Goal: Information Seeking & Learning: Learn about a topic

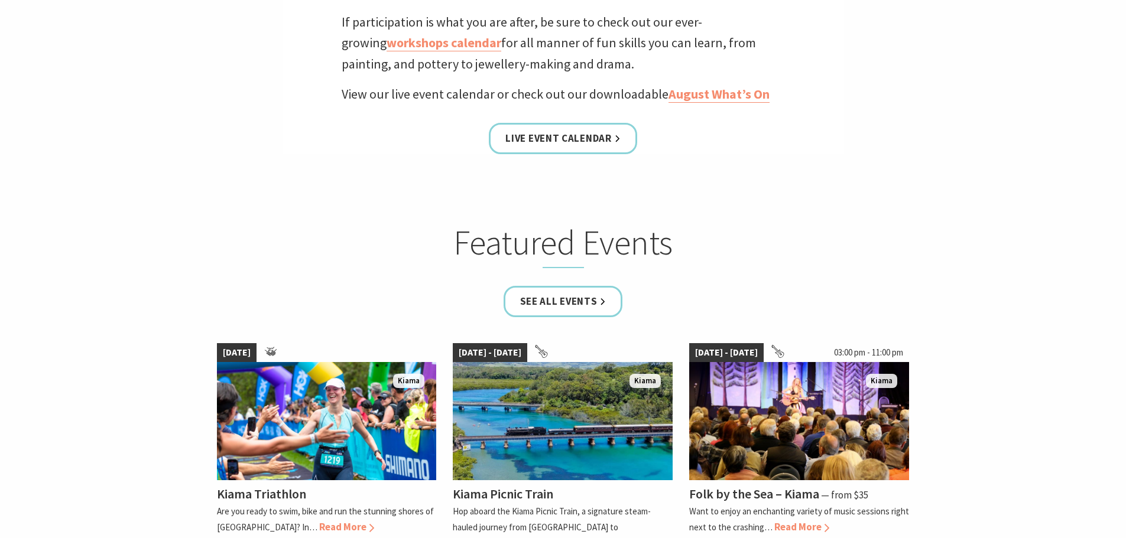
scroll to position [532, 0]
click at [575, 314] on link "See all Events" at bounding box center [563, 300] width 119 height 31
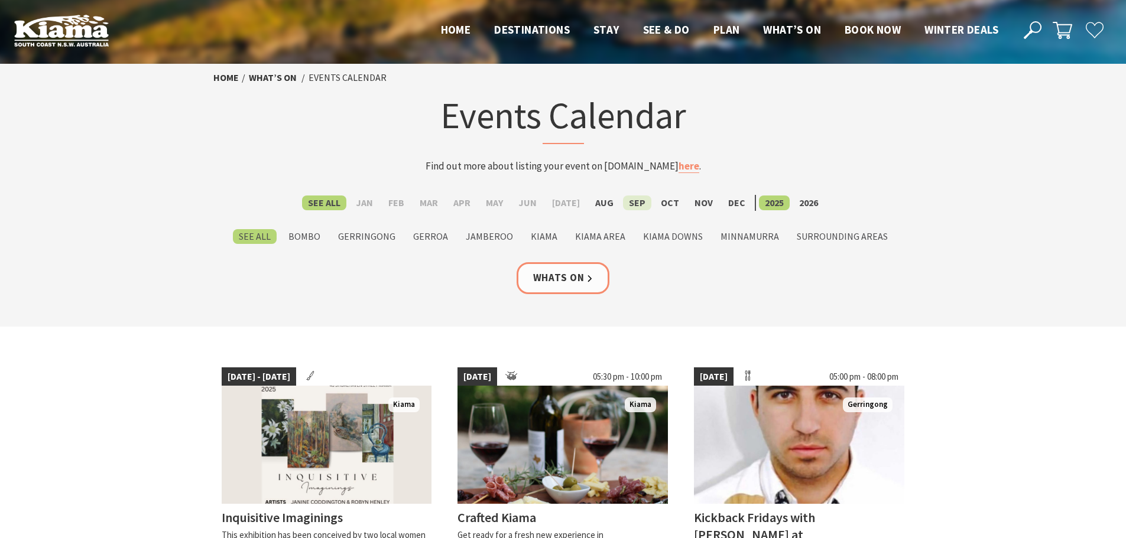
click at [640, 202] on label "Sep" at bounding box center [637, 203] width 28 height 15
click at [0, 0] on input "Sep" at bounding box center [0, 0] width 0 height 0
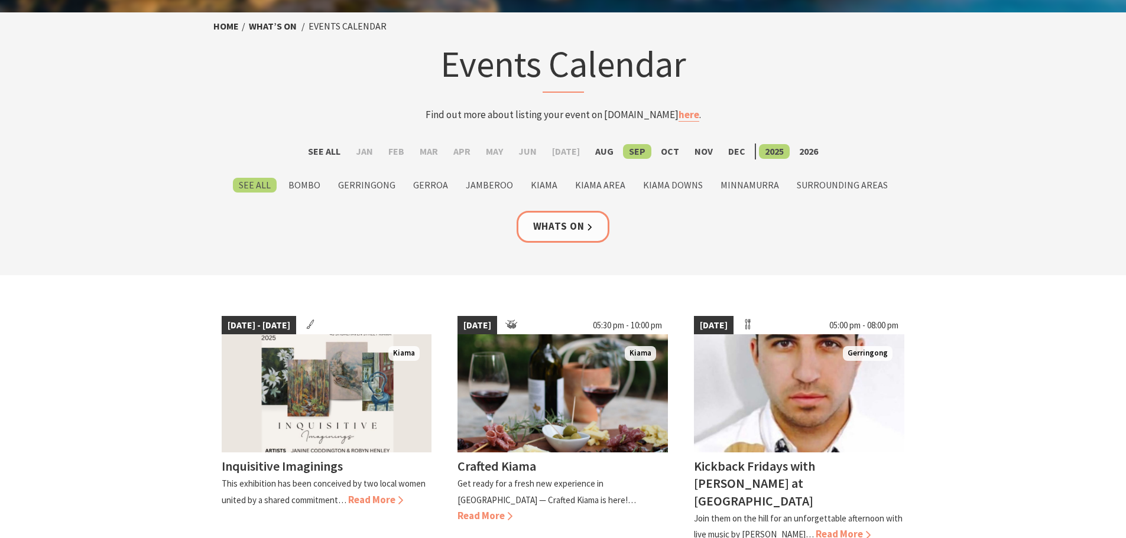
scroll to position [192, 0]
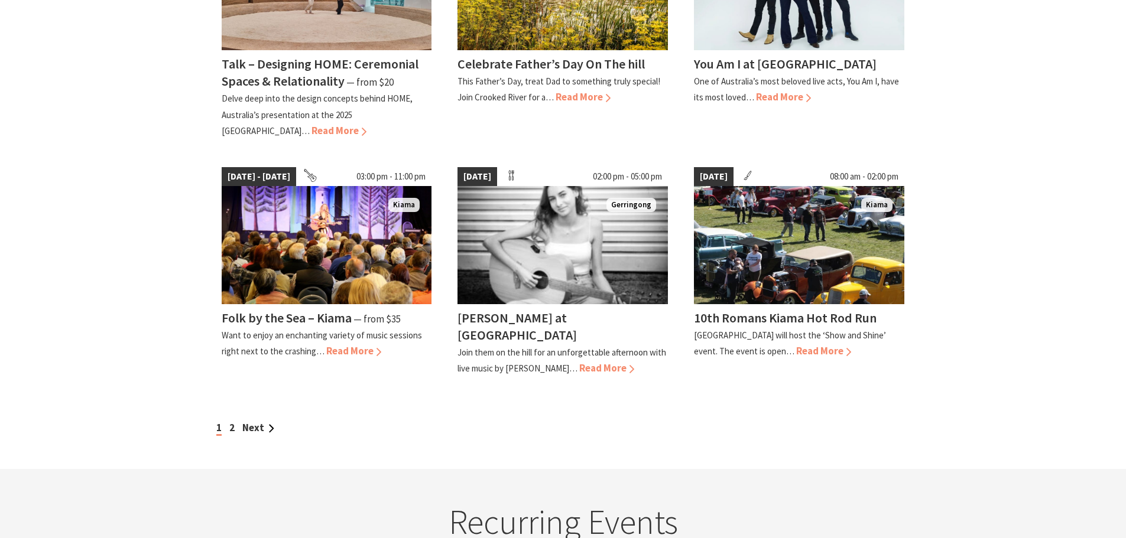
scroll to position [1005, 0]
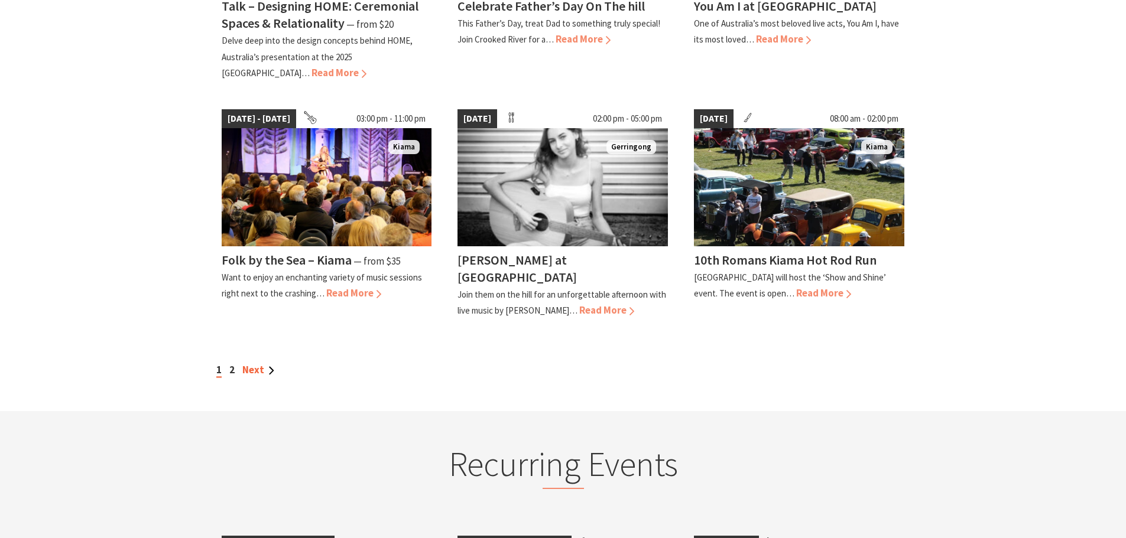
click at [252, 364] on link "Next" at bounding box center [258, 370] width 32 height 13
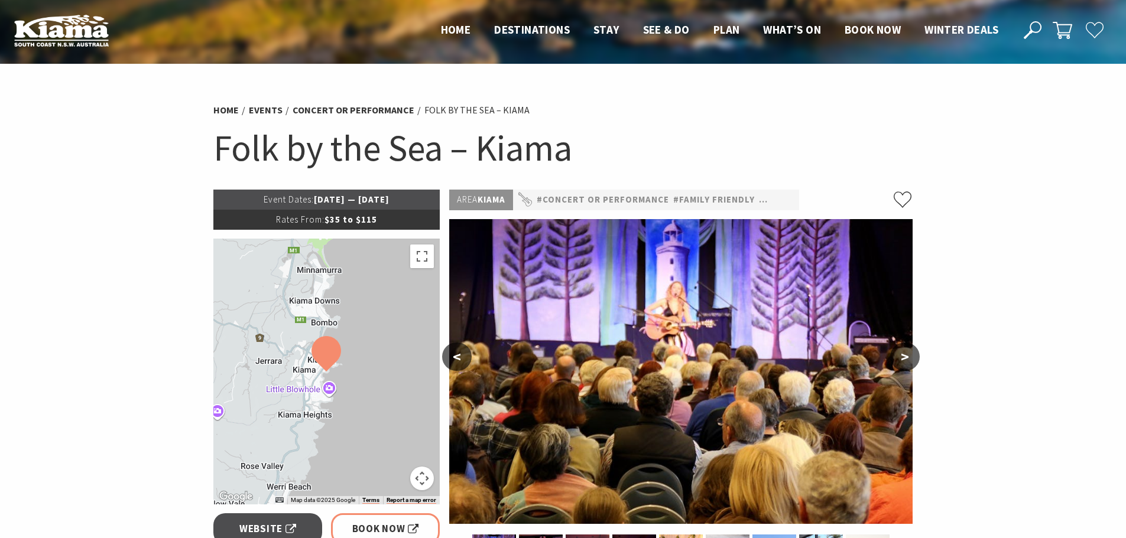
scroll to position [296, 0]
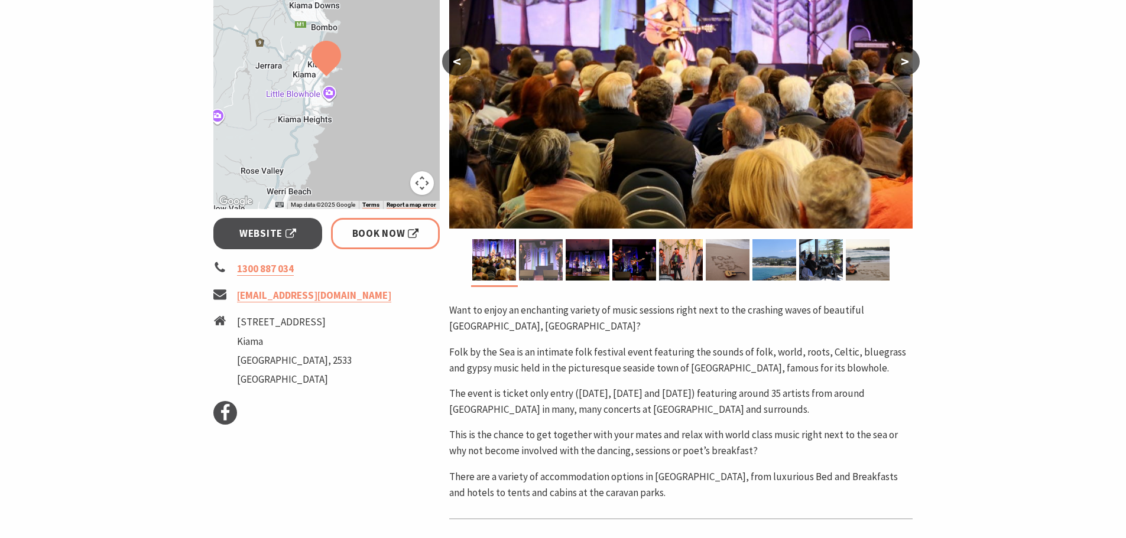
click at [547, 257] on img at bounding box center [541, 259] width 44 height 41
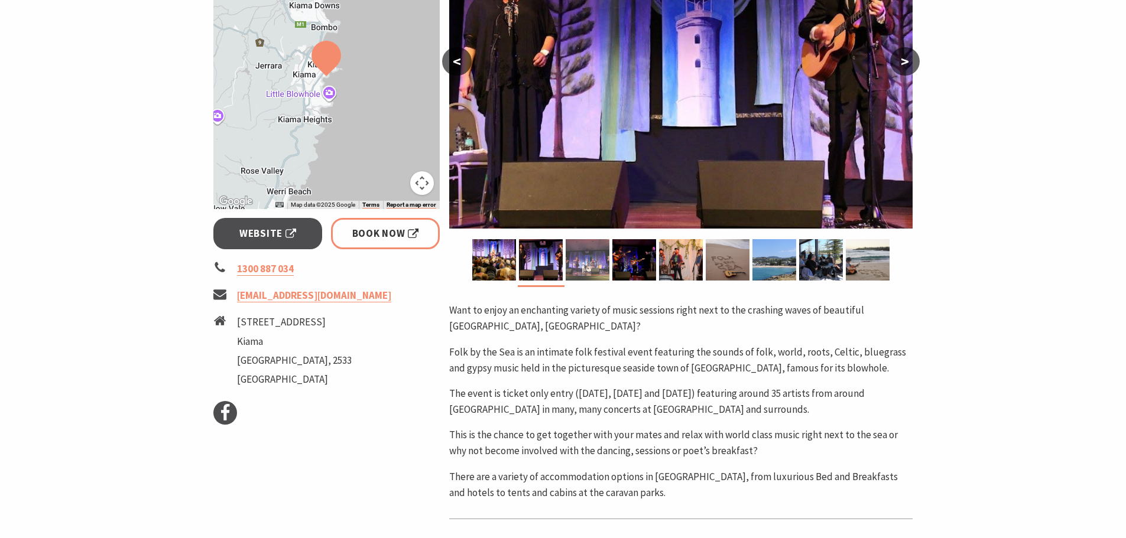
click at [595, 261] on img at bounding box center [588, 259] width 44 height 41
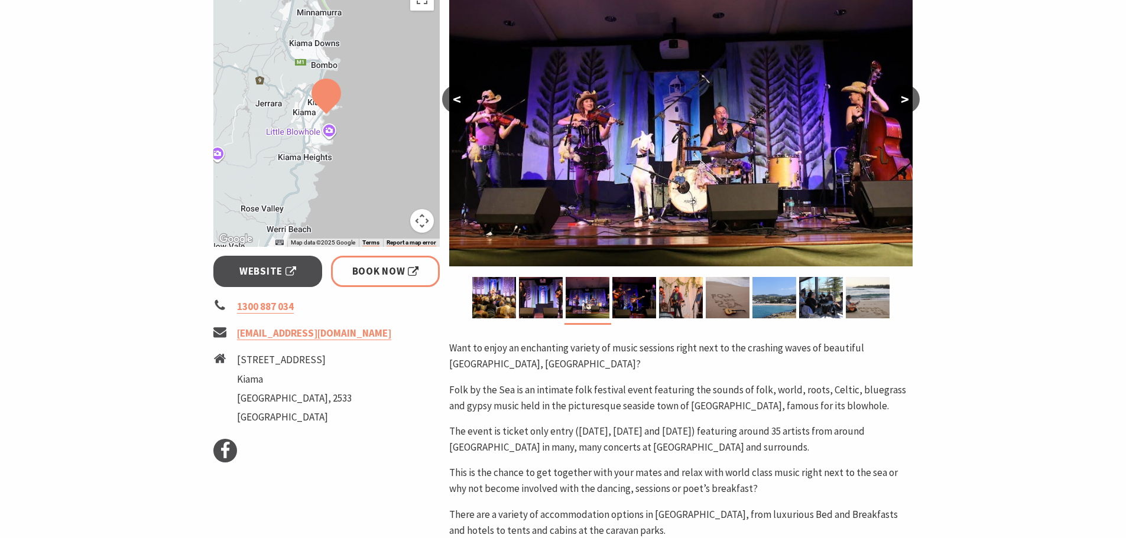
scroll to position [236, 0]
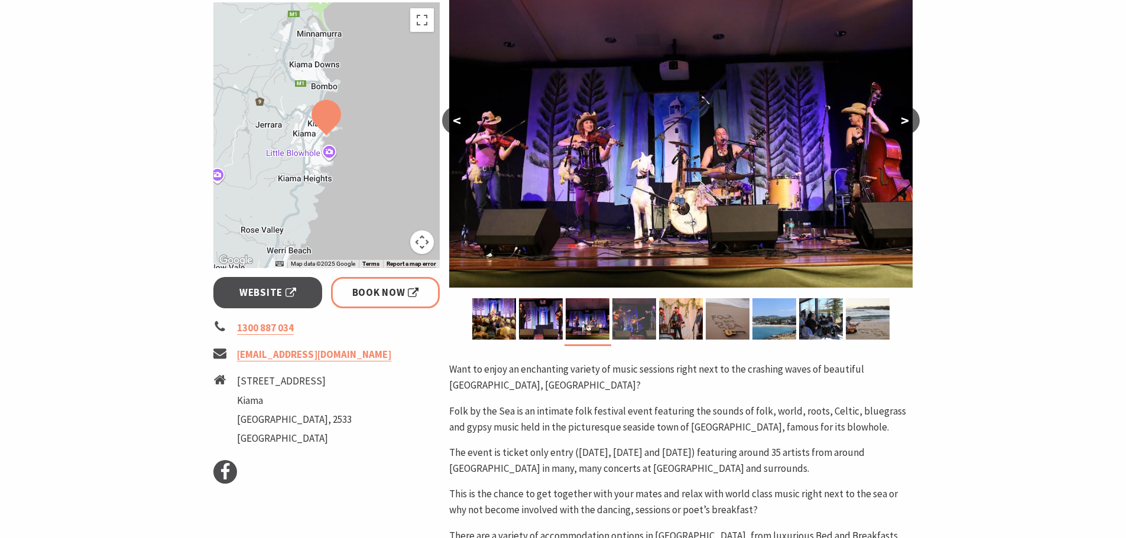
click at [653, 320] on img at bounding box center [634, 318] width 44 height 41
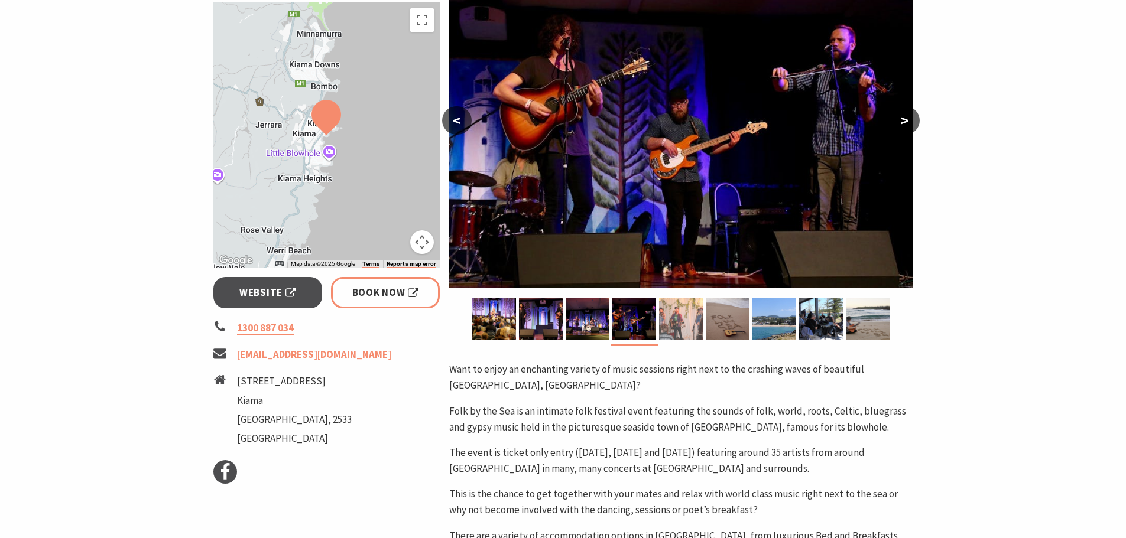
click at [682, 322] on img at bounding box center [681, 318] width 44 height 41
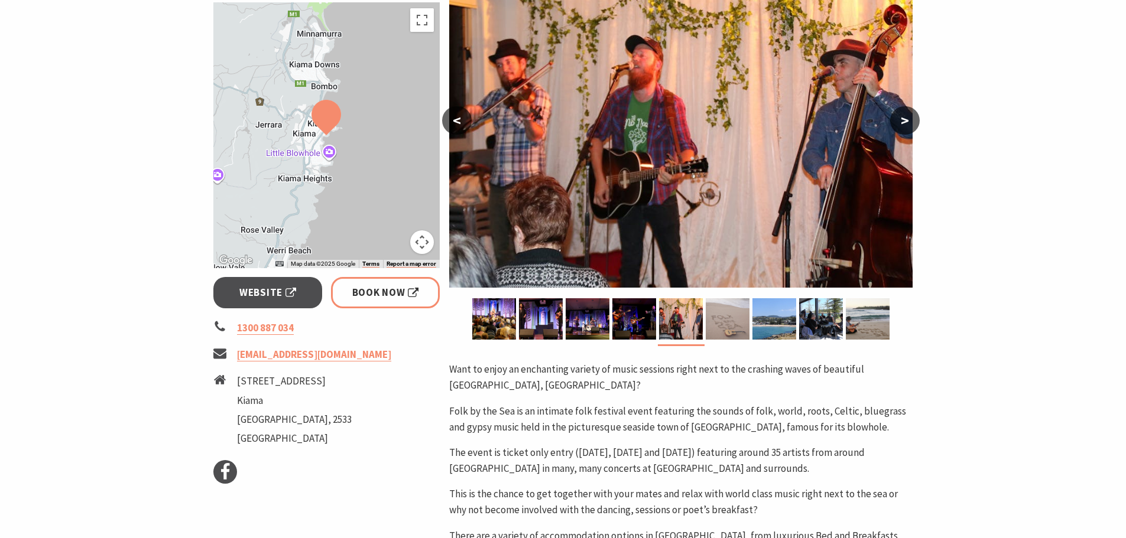
click at [708, 319] on img at bounding box center [728, 318] width 44 height 41
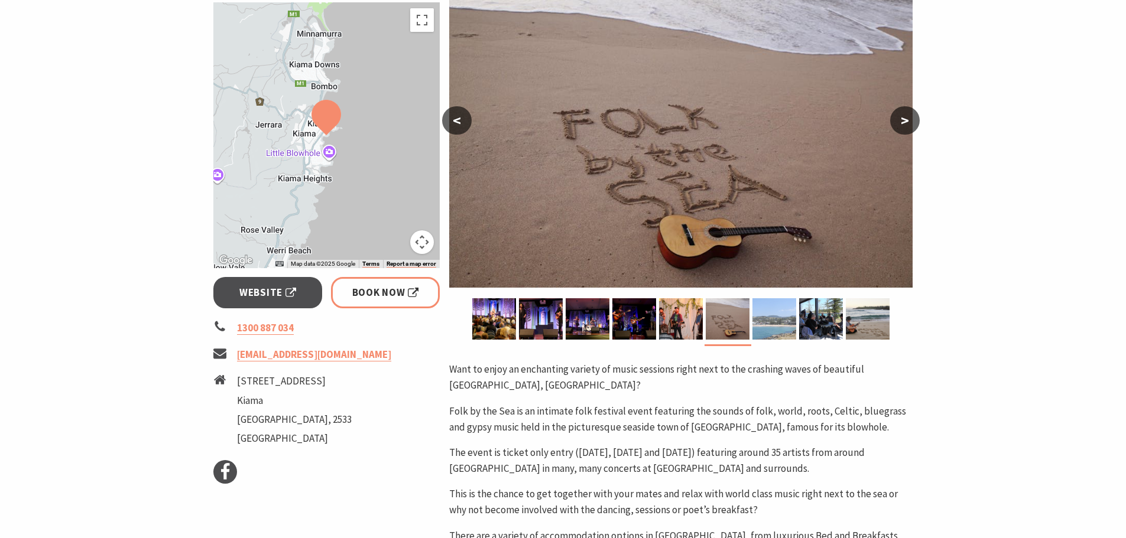
click at [774, 325] on img at bounding box center [774, 318] width 44 height 41
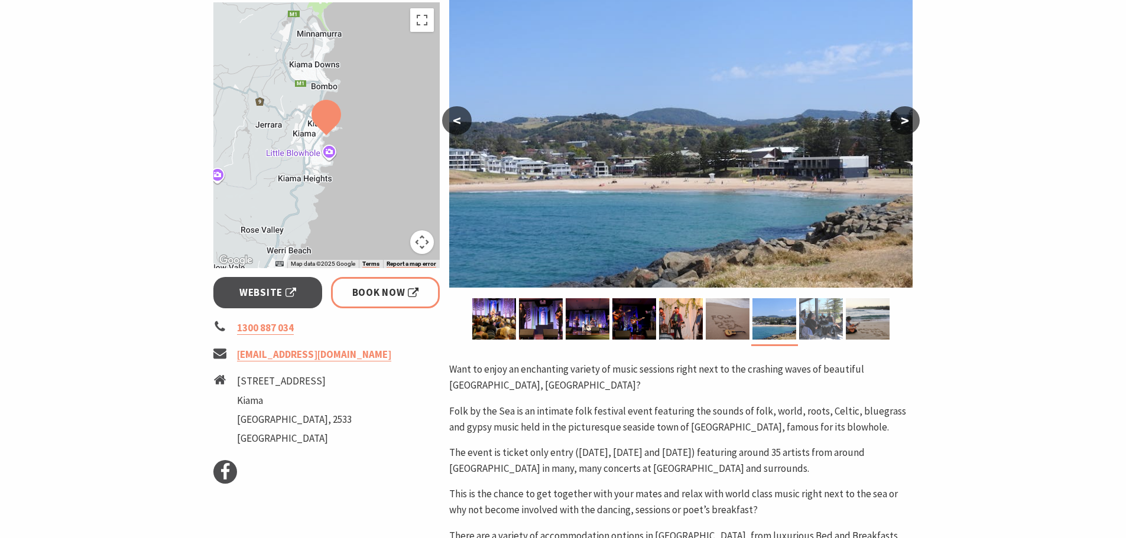
click at [812, 335] on img at bounding box center [821, 318] width 44 height 41
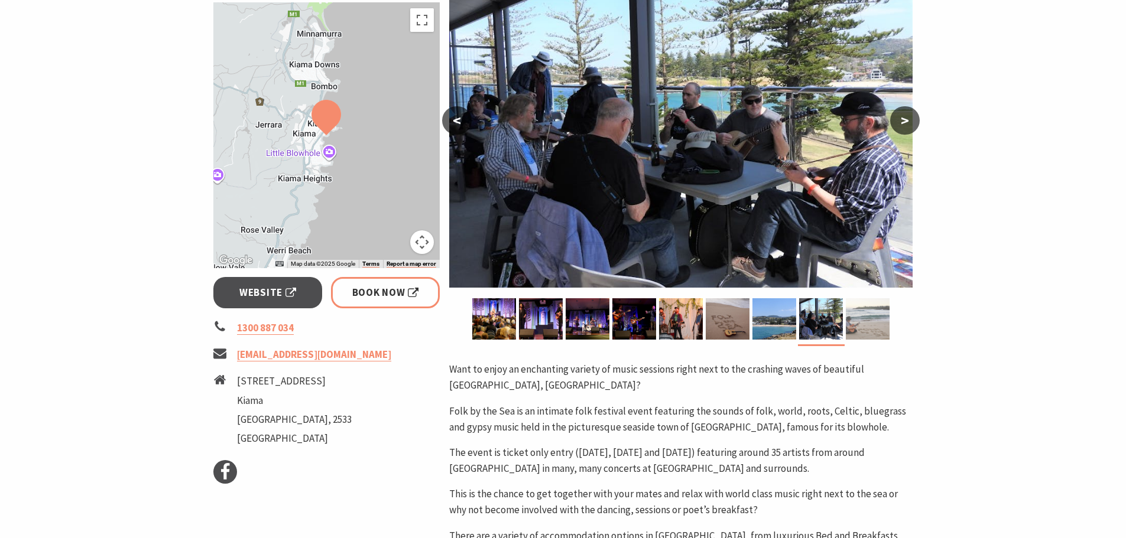
click at [871, 323] on img at bounding box center [868, 318] width 44 height 41
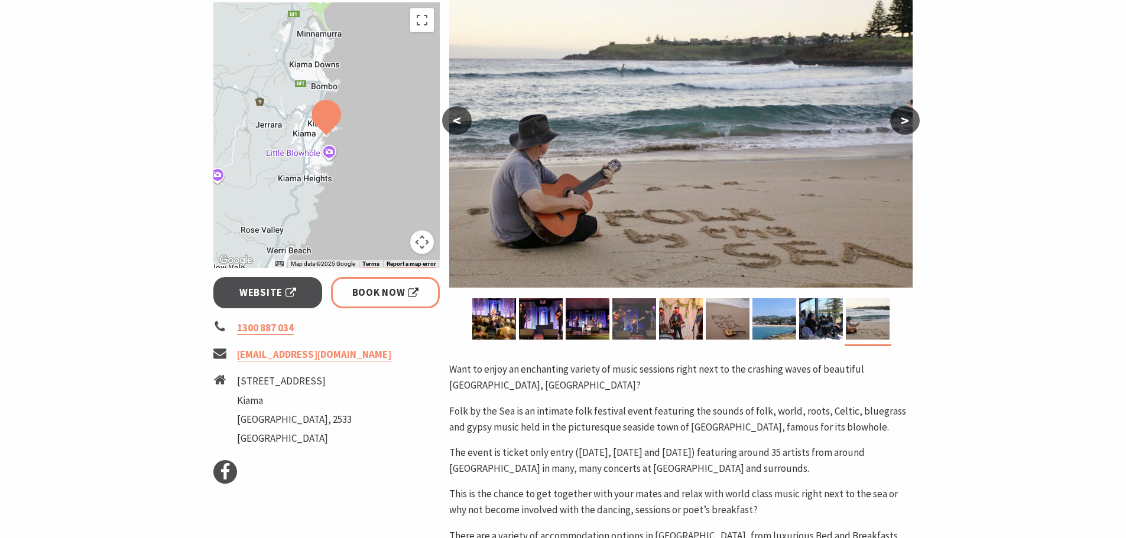
click at [637, 325] on img at bounding box center [634, 318] width 44 height 41
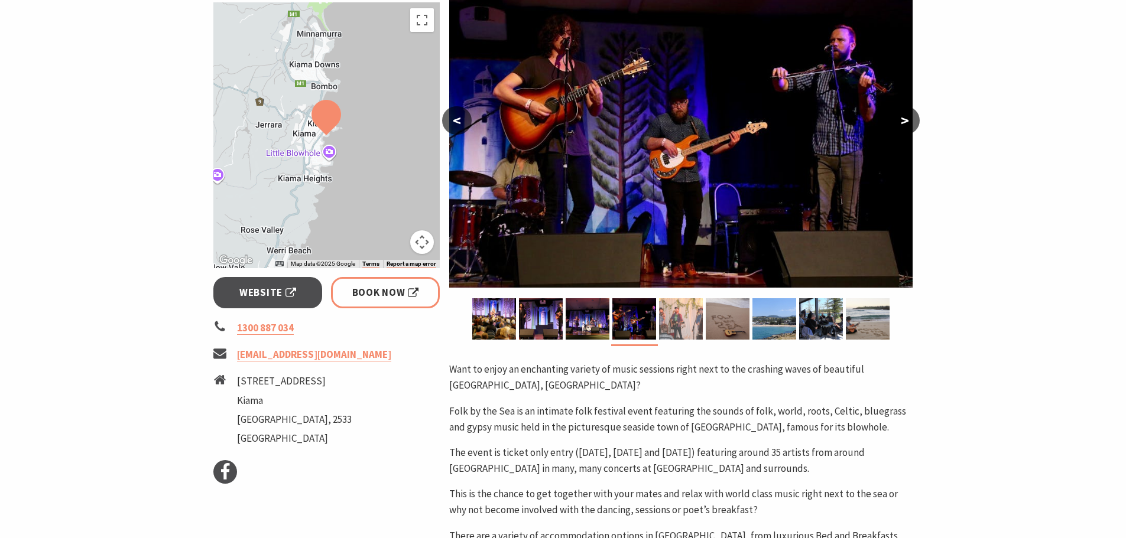
click at [682, 332] on img at bounding box center [681, 318] width 44 height 41
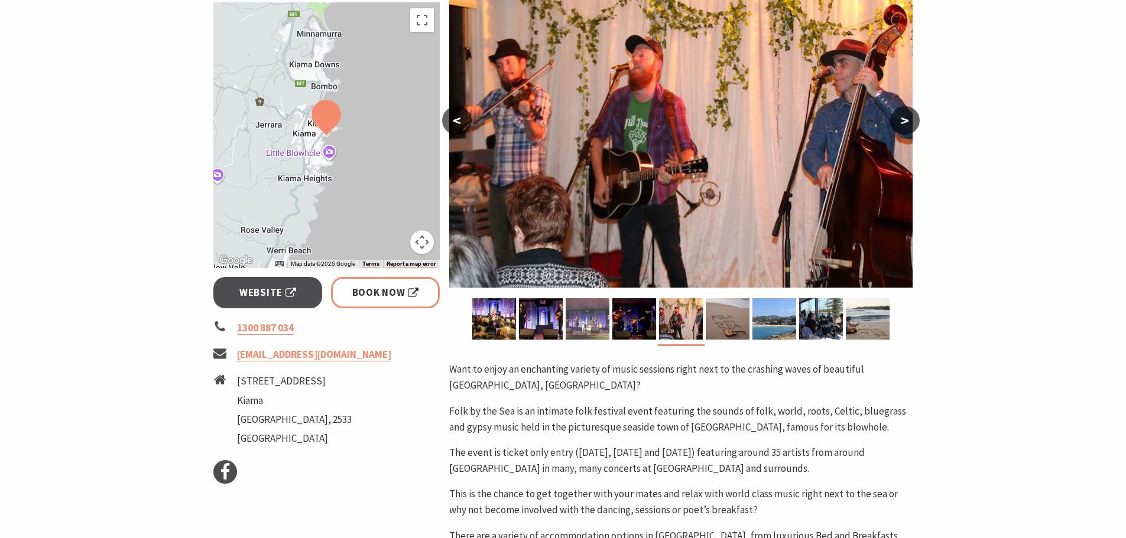
click at [595, 319] on img at bounding box center [588, 318] width 44 height 41
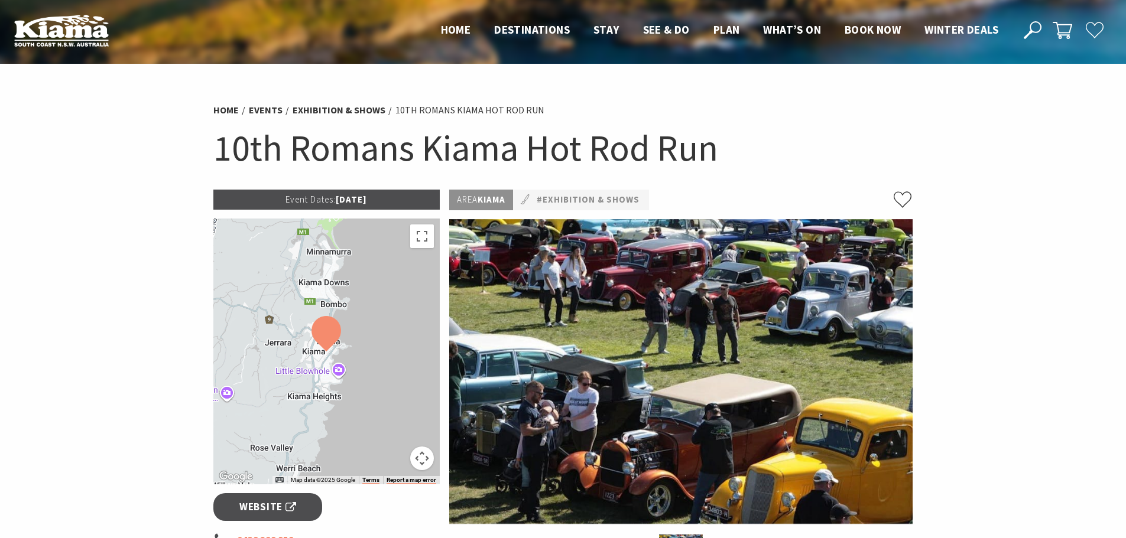
click at [508, 150] on h1 "10th Romans Kiama Hot Rod Run" at bounding box center [563, 148] width 700 height 48
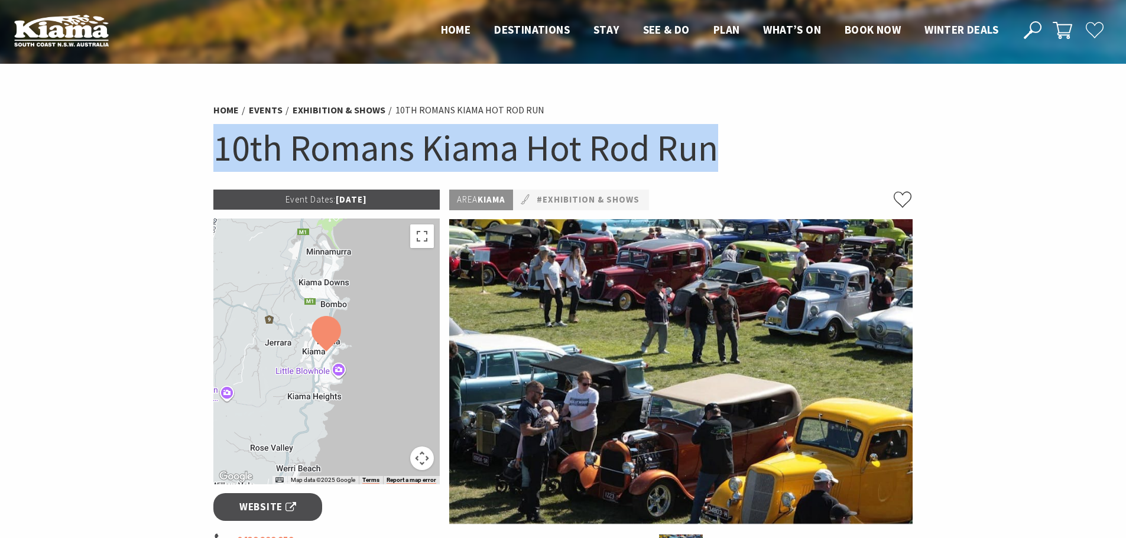
click at [508, 150] on h1 "10th Romans Kiama Hot Rod Run" at bounding box center [563, 148] width 700 height 48
copy section "10th Romans Kiama Hot Rod Run"
click at [593, 322] on img at bounding box center [680, 371] width 463 height 305
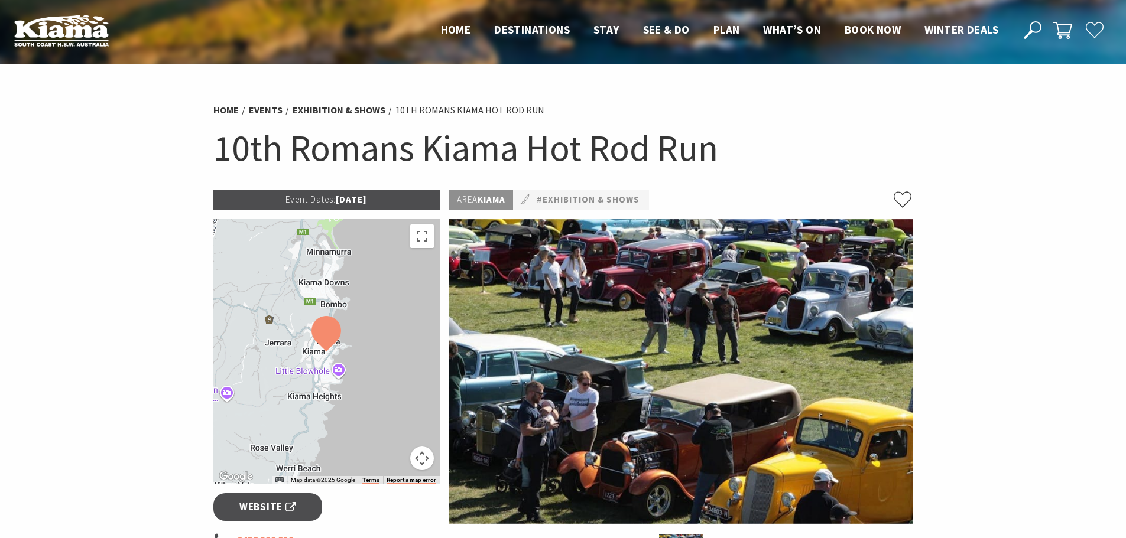
click at [725, 198] on div "Area Kiama #Exhibition & Shows" at bounding box center [680, 200] width 463 height 21
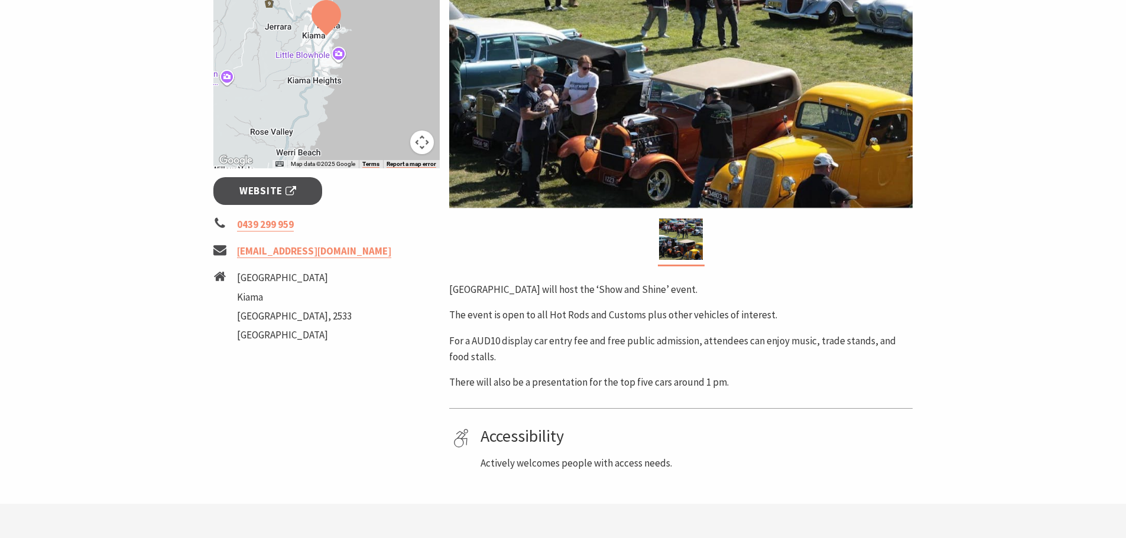
scroll to position [355, 0]
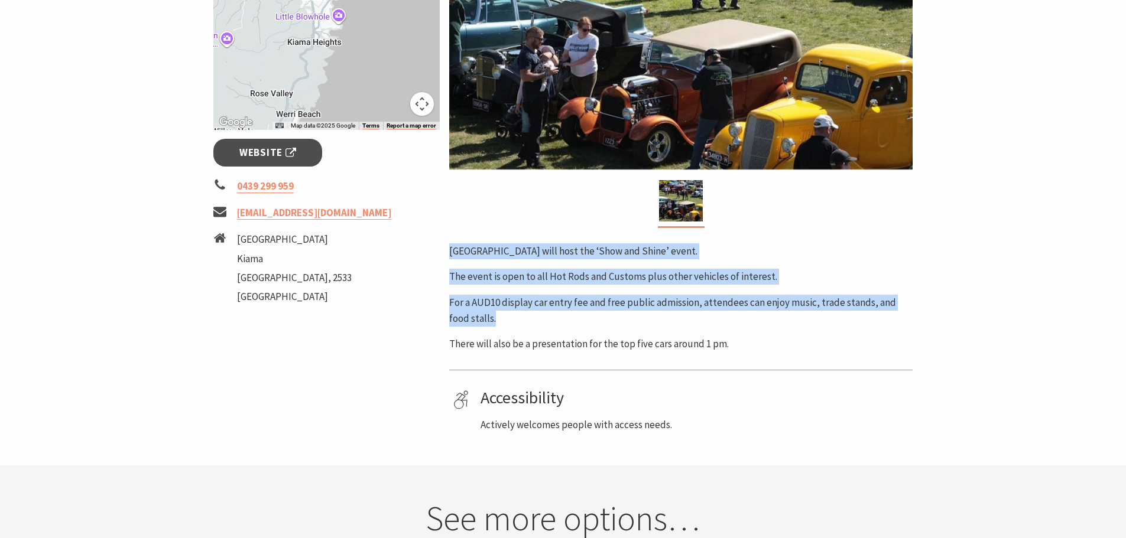
drag, startPoint x: 446, startPoint y: 248, endPoint x: 697, endPoint y: 315, distance: 259.9
click at [697, 315] on div "Area Kiama #Exhibition & Shows Black Beach Reserve will host the ‘Show and Shin…" at bounding box center [680, 134] width 473 height 598
click at [697, 315] on p "For a AUD10 display car entry fee and free public admission, attendees can enjo…" at bounding box center [680, 311] width 463 height 32
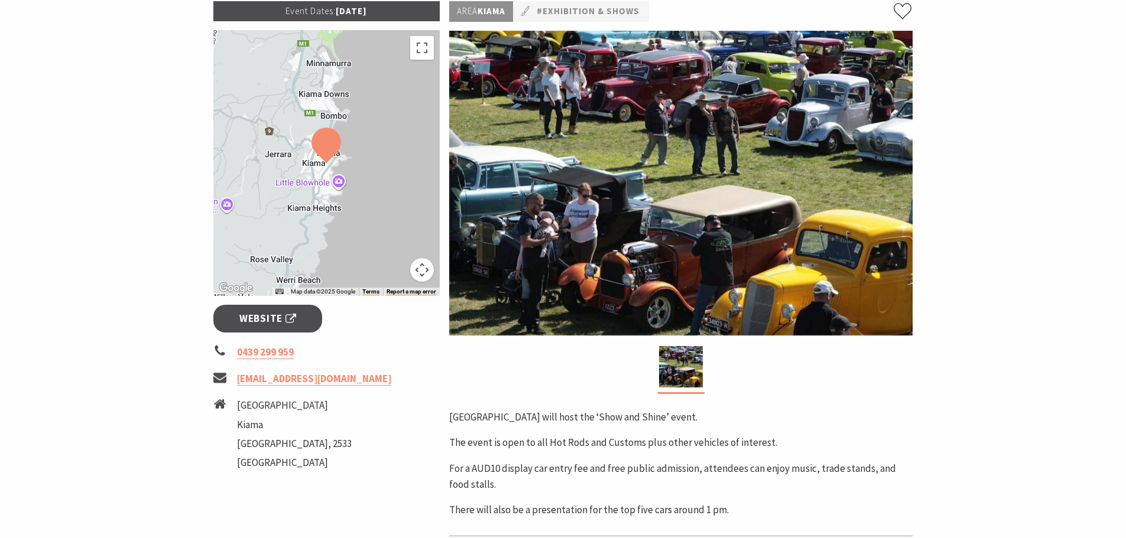
scroll to position [0, 0]
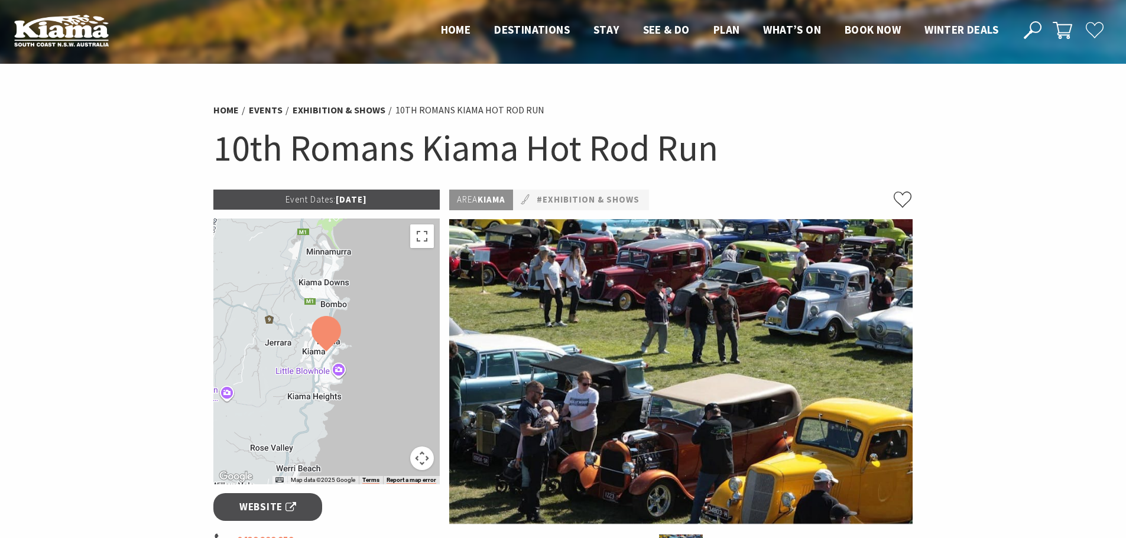
click at [478, 160] on h1 "10th Romans Kiama Hot Rod Run" at bounding box center [563, 148] width 700 height 48
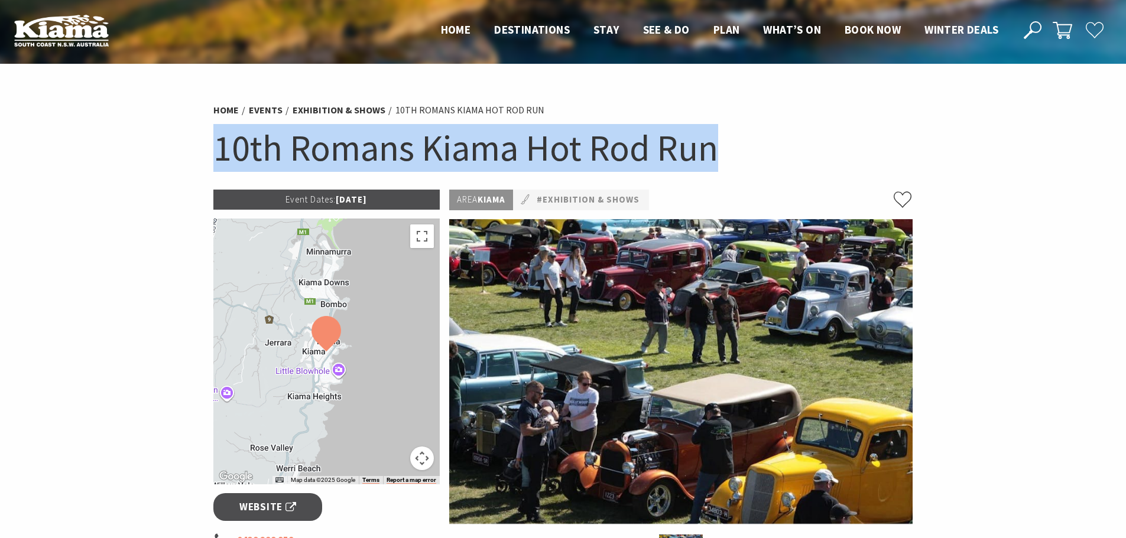
click at [478, 160] on h1 "10th Romans Kiama Hot Rod Run" at bounding box center [563, 148] width 700 height 48
copy section "10th Romans Kiama Hot Rod Run"
click at [739, 140] on h1 "10th Romans Kiama Hot Rod Run" at bounding box center [563, 148] width 700 height 48
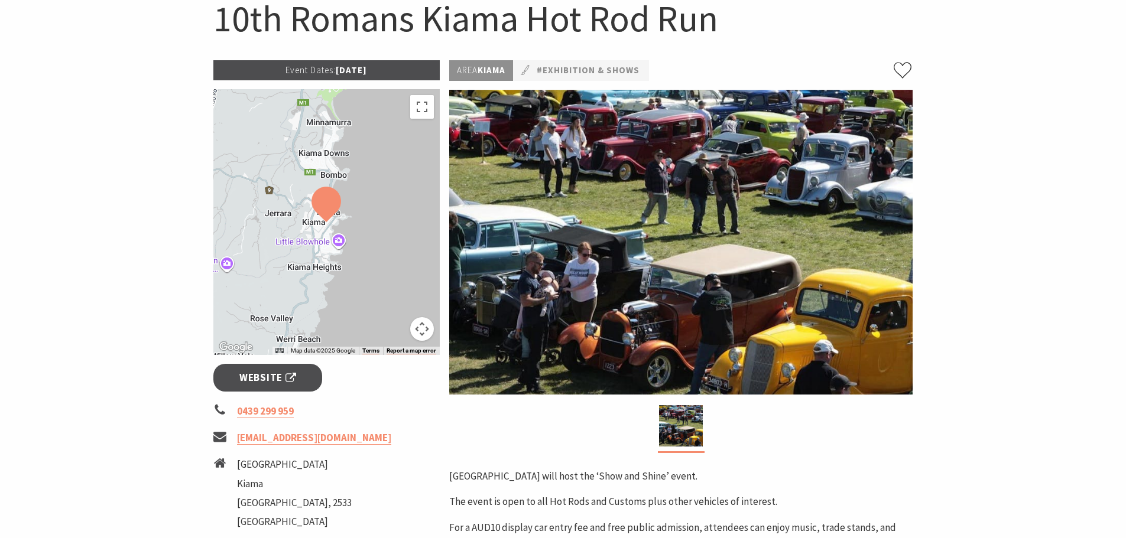
scroll to position [296, 0]
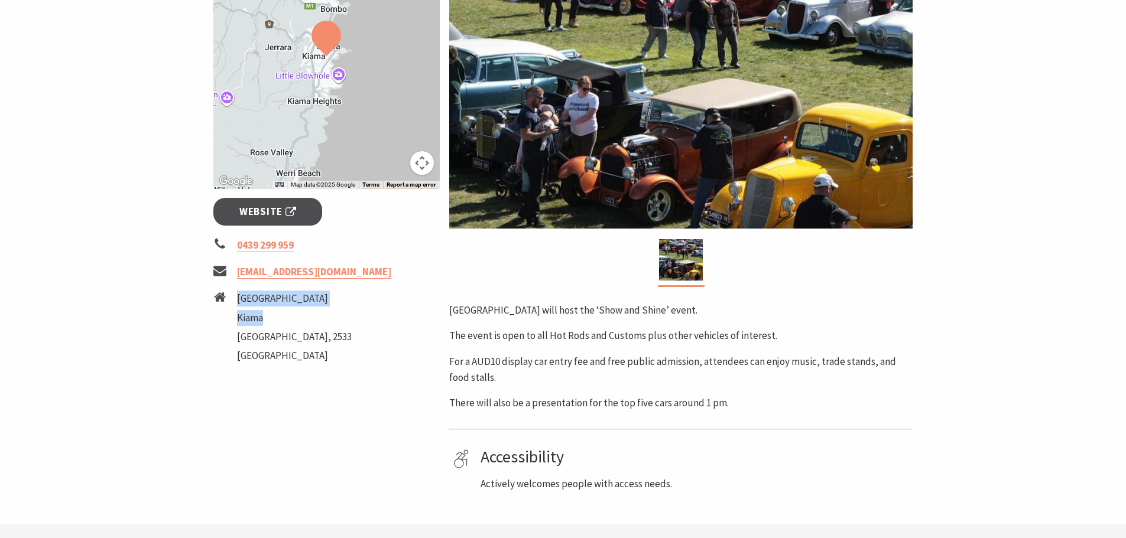
drag, startPoint x: 281, startPoint y: 323, endPoint x: 238, endPoint y: 301, distance: 48.1
click at [238, 301] on ul "Shoalhaven Street Kiama New South Wales, 2533 Australia" at bounding box center [294, 329] width 115 height 76
copy ul "Shoalhaven Street Kiama"
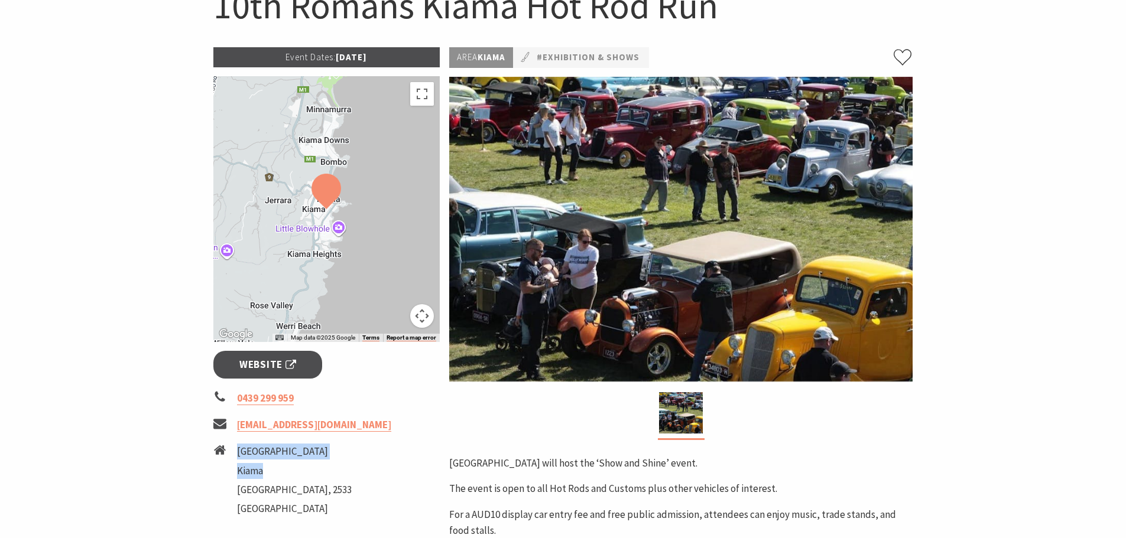
scroll to position [0, 0]
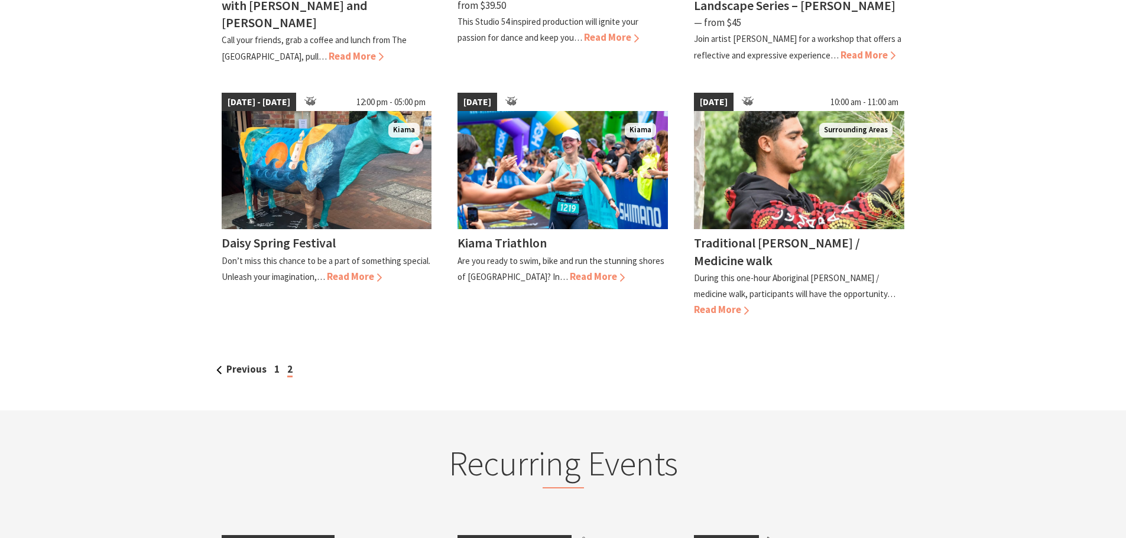
scroll to position [709, 0]
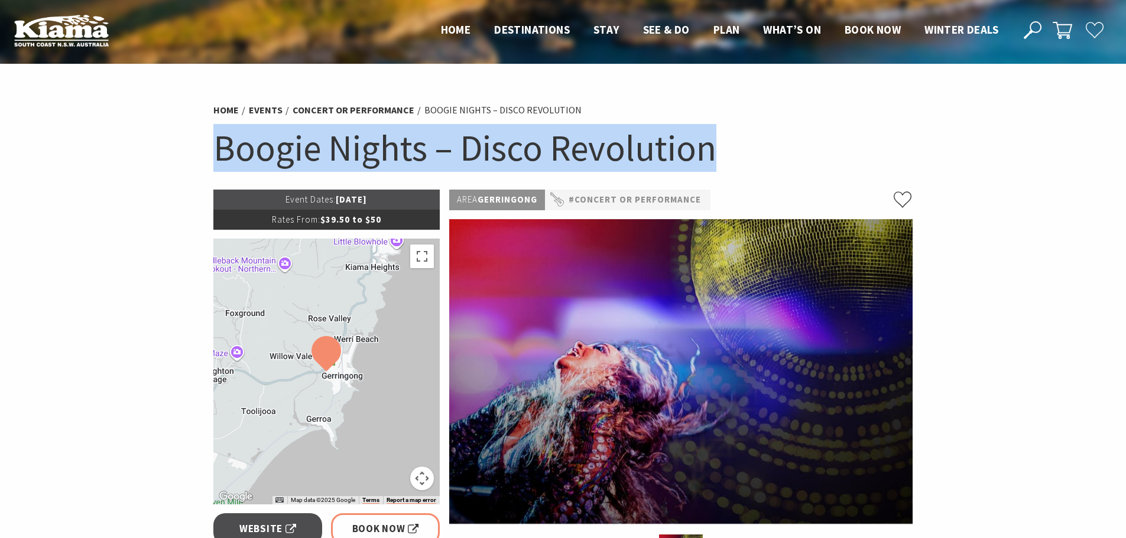
drag, startPoint x: 187, startPoint y: 147, endPoint x: 739, endPoint y: 160, distance: 552.8
copy h1 "Boogie Nights – Disco Revolution"
click at [739, 160] on h1 "Boogie Nights – Disco Revolution" at bounding box center [563, 148] width 700 height 48
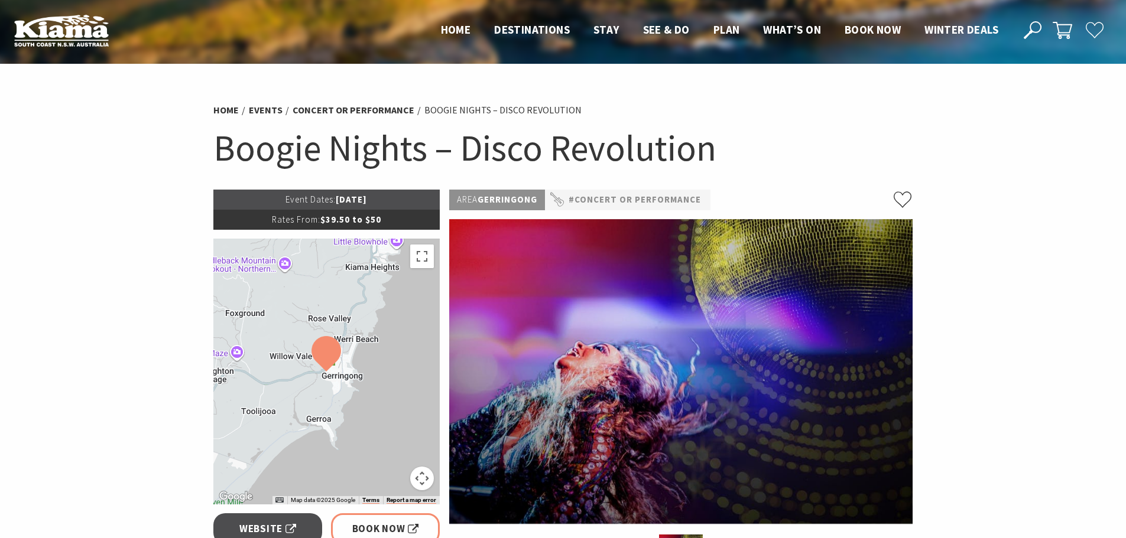
click at [576, 165] on h1 "Boogie Nights – Disco Revolution" at bounding box center [563, 148] width 700 height 48
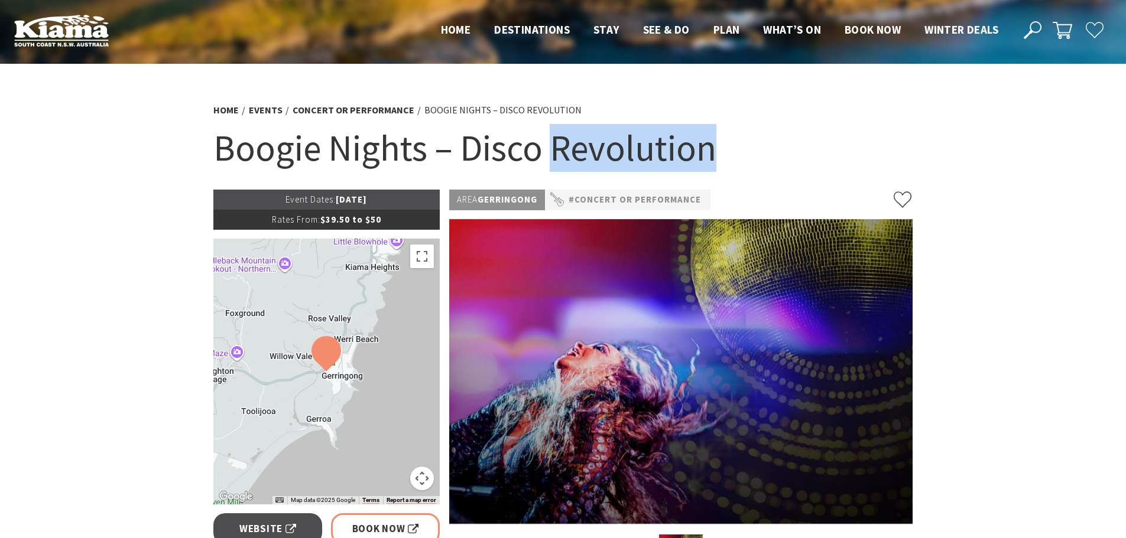
click at [576, 165] on h1 "Boogie Nights – Disco Revolution" at bounding box center [563, 148] width 700 height 48
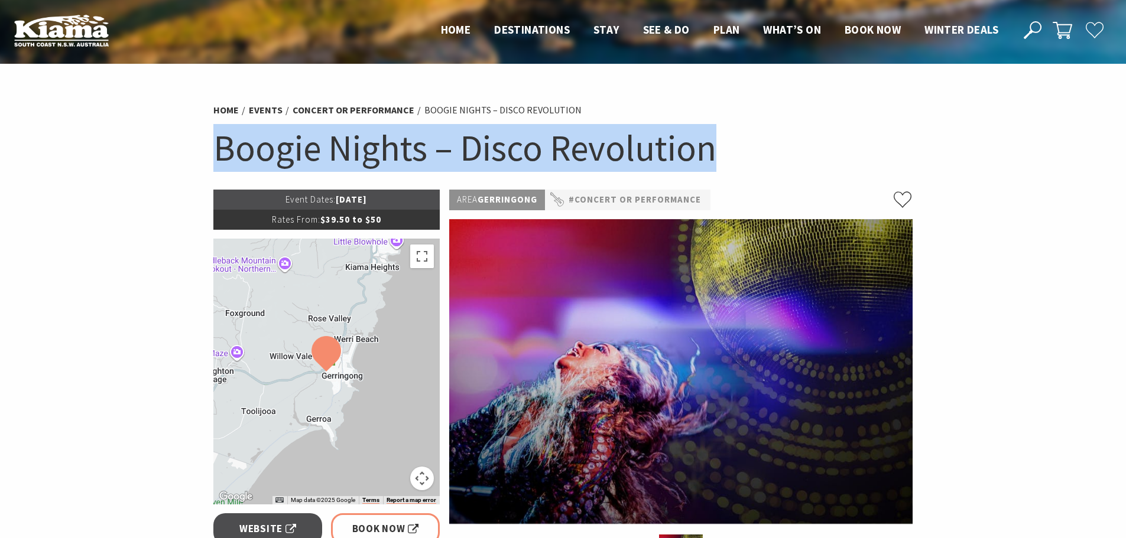
click at [576, 165] on h1 "Boogie Nights – Disco Revolution" at bounding box center [563, 148] width 700 height 48
copy section "Boogie Nights – Disco Revolution"
click at [775, 168] on h1 "Boogie Nights – Disco Revolution" at bounding box center [563, 148] width 700 height 48
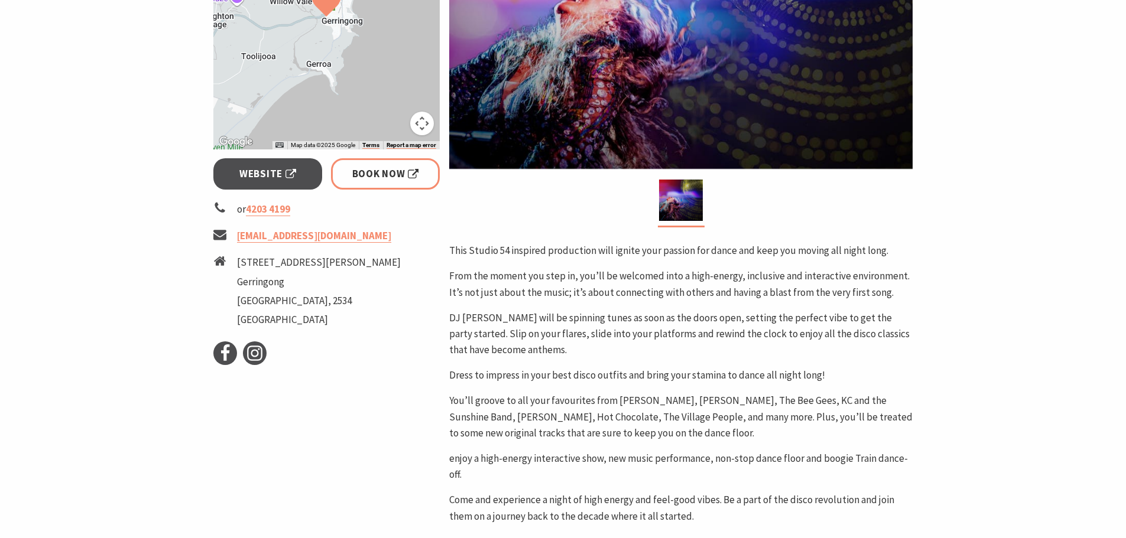
scroll to position [355, 0]
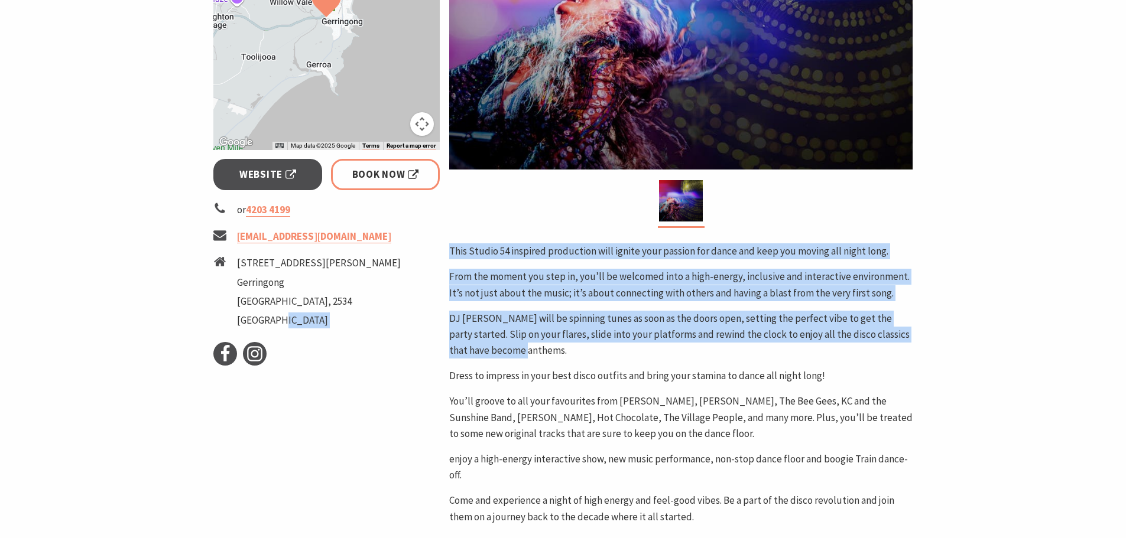
drag, startPoint x: 441, startPoint y: 248, endPoint x: 809, endPoint y: 347, distance: 380.8
click at [809, 347] on div "Event Dates: 20 Sep 2025 Rates From: $39.50 to $50 ← Move left → Move right ↑ M…" at bounding box center [563, 269] width 709 height 868
copy div "Facebook Instagram Area Gerringong #Concert or Performance This Studio 54 inspi…"
click at [809, 347] on p "DJ Diggz will be spinning tunes as soon as the doors open, setting the perfect …" at bounding box center [680, 335] width 463 height 48
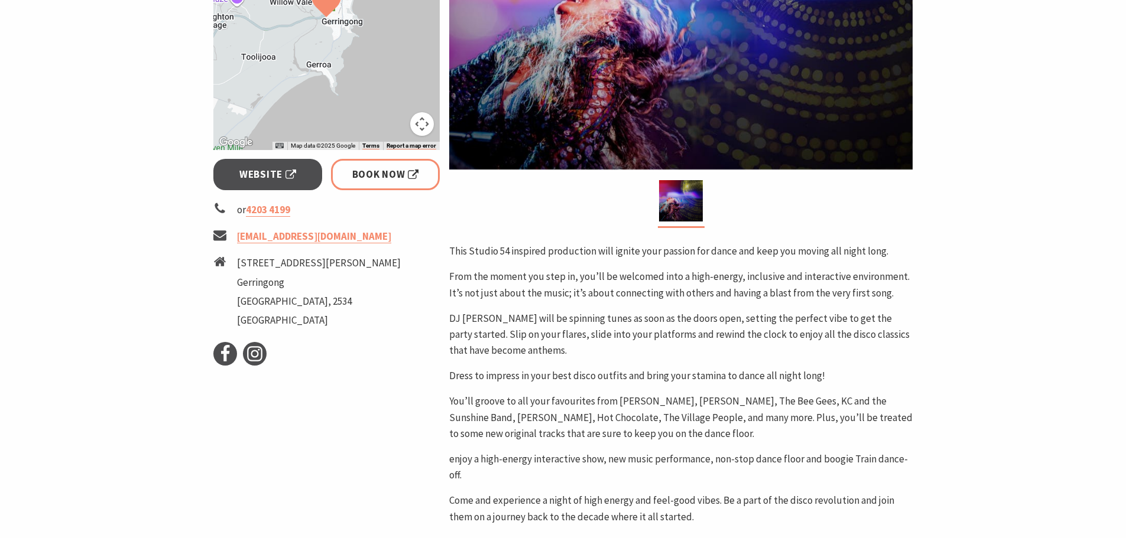
click at [402, 281] on li "18 Belinda Street Gerringong New South Wales, 2534 Australia" at bounding box center [326, 293] width 227 height 76
drag, startPoint x: 303, startPoint y: 285, endPoint x: 239, endPoint y: 264, distance: 67.9
click at [239, 264] on ul "18 Belinda Street Gerringong New South Wales, 2534 Australia" at bounding box center [319, 293] width 164 height 76
copy ul "18 Belinda Street Gerringong"
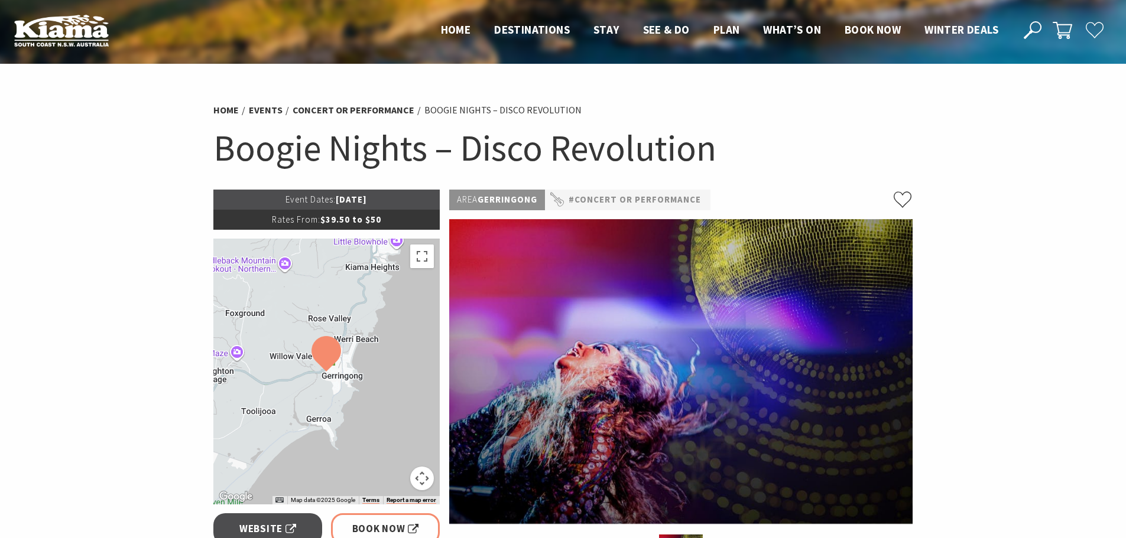
scroll to position [177, 0]
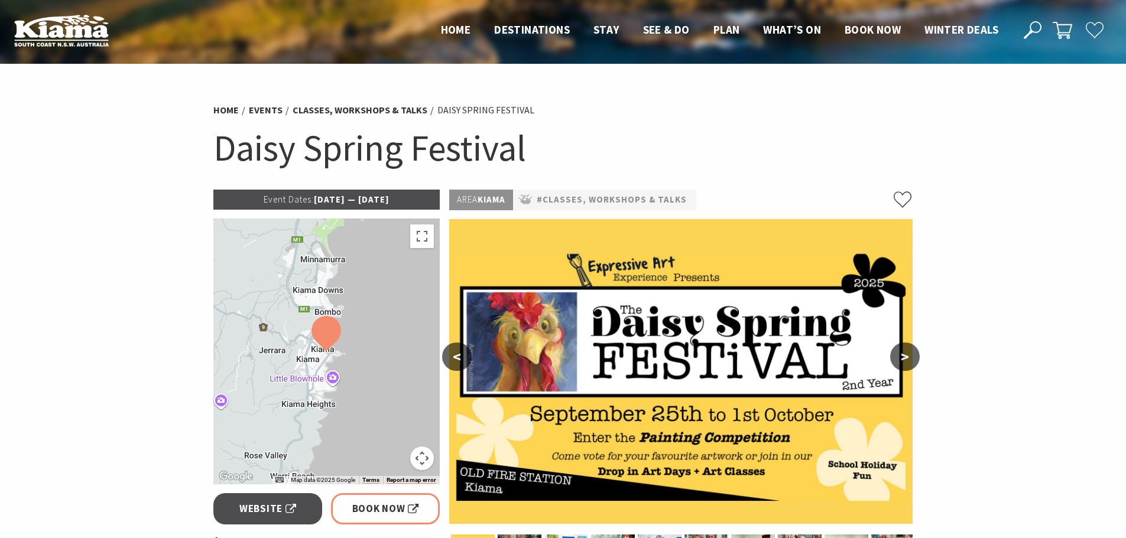
click at [342, 158] on h1 "Daisy Spring Festival" at bounding box center [563, 148] width 700 height 48
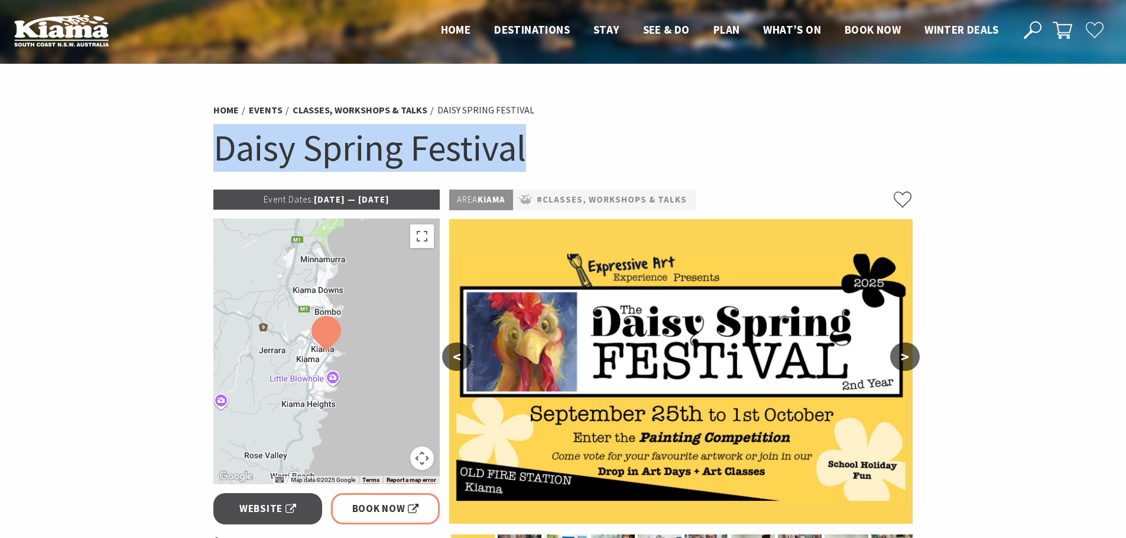
click at [342, 158] on h1 "Daisy Spring Festival" at bounding box center [563, 148] width 700 height 48
copy section "Daisy Spring Festival"
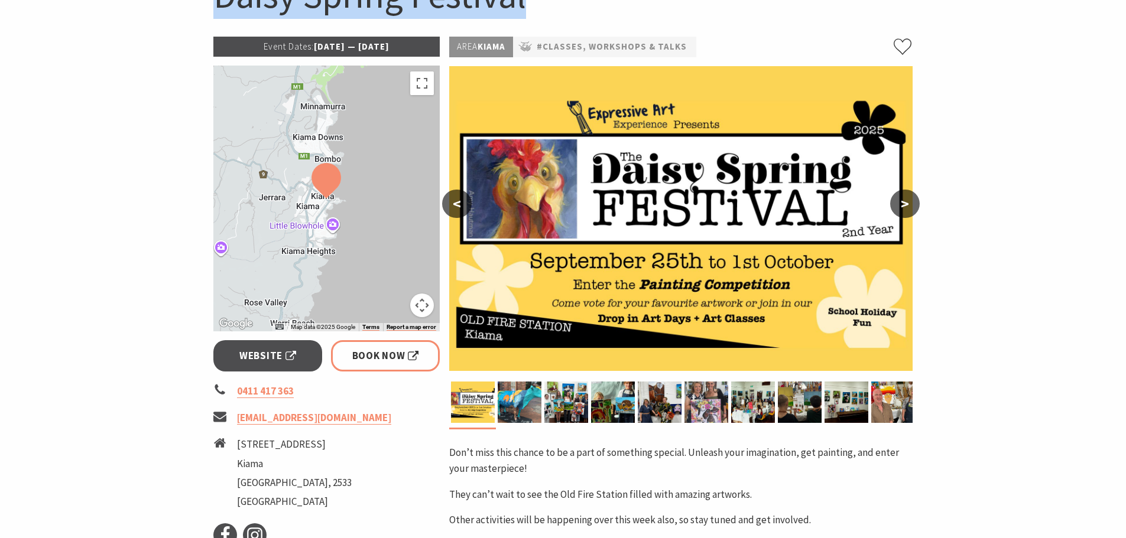
scroll to position [296, 0]
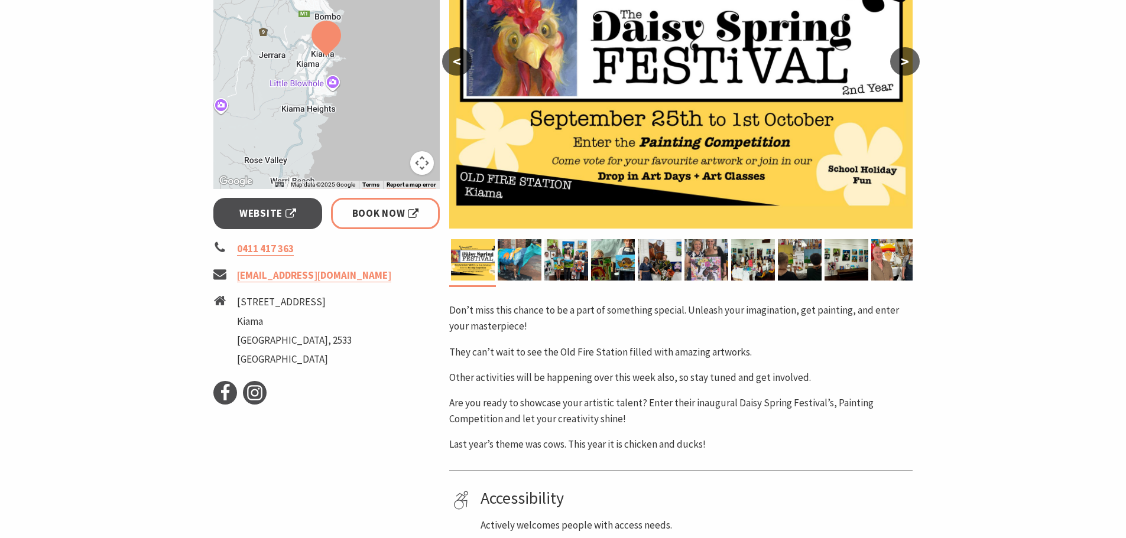
click at [942, 281] on section "Home Events Classes, Workshops & Talks Daisy Spring Festival Daisy Spring Festi…" at bounding box center [563, 207] width 1126 height 879
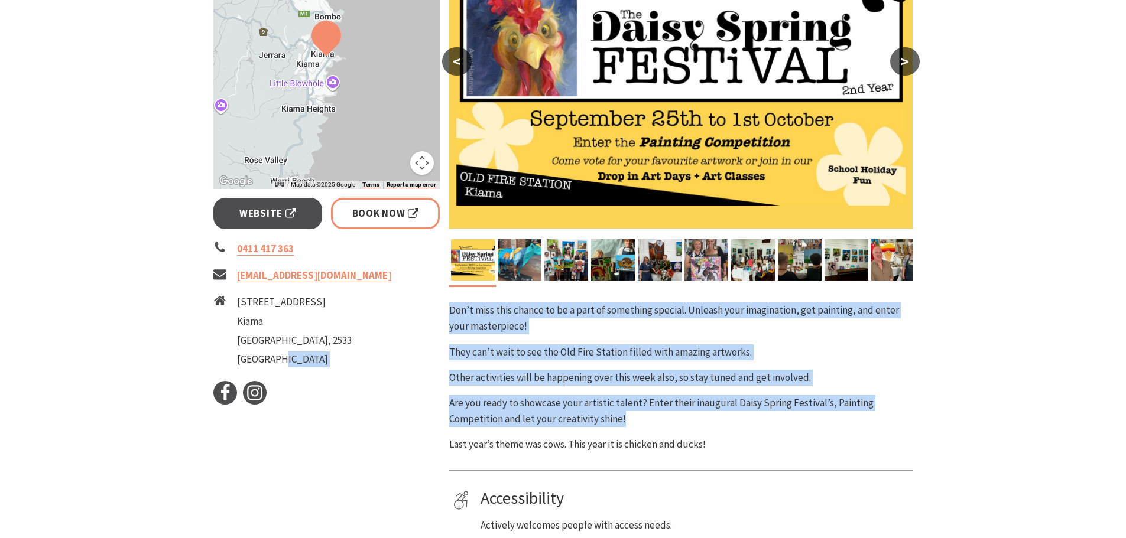
drag, startPoint x: 443, startPoint y: 308, endPoint x: 860, endPoint y: 418, distance: 431.7
click at [860, 418] on div "Event Dates: [DATE] — [DATE] ← Move left → Move right ↑ Move up ↓ Move down + Z…" at bounding box center [563, 254] width 709 height 721
copy div "Facebook Instagram Area Kiama #Classes, Workshops & Talks < > Don’t miss this c…"
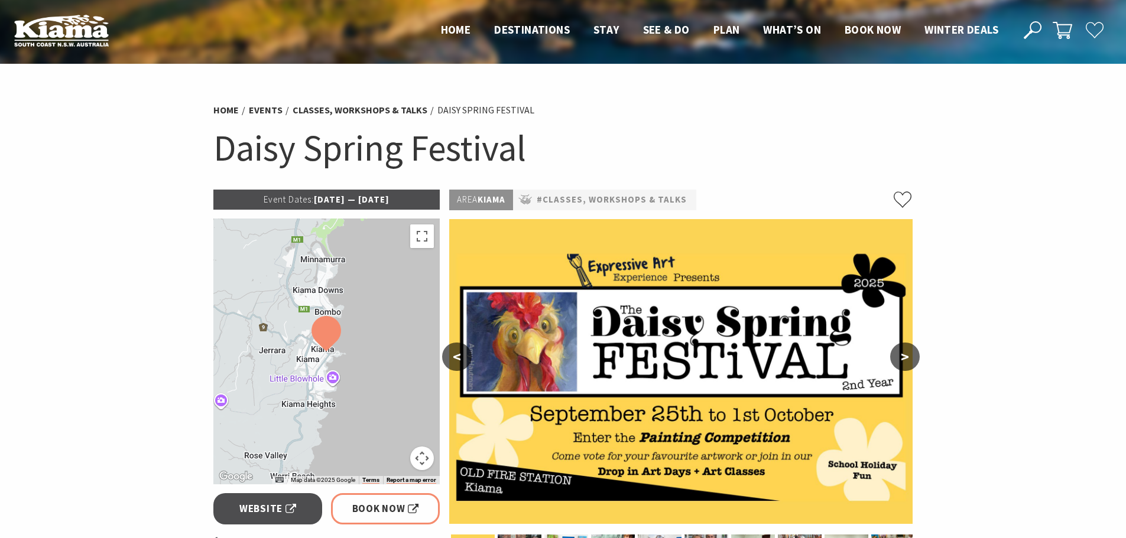
click at [749, 125] on h1 "Daisy Spring Festival" at bounding box center [563, 148] width 700 height 48
click at [590, 129] on h1 "Daisy Spring Festival" at bounding box center [563, 148] width 700 height 48
drag, startPoint x: 411, startPoint y: 197, endPoint x: 289, endPoint y: 210, distance: 122.5
click at [297, 198] on p "Event Dates: [DATE] — [DATE]" at bounding box center [326, 200] width 227 height 20
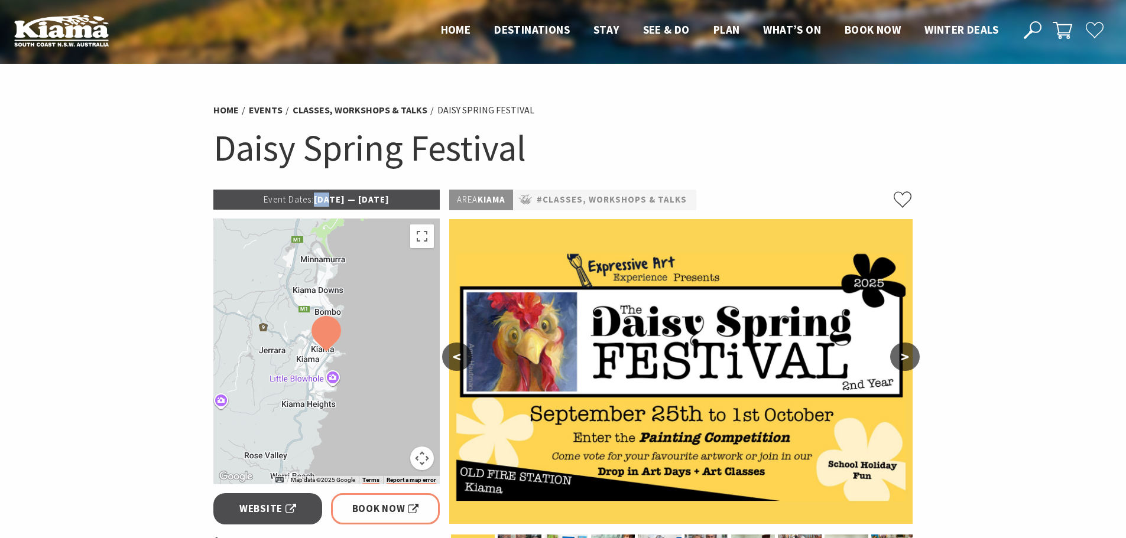
click at [297, 198] on p "Event Dates: [DATE] — [DATE]" at bounding box center [326, 200] width 227 height 20
copy p "25"
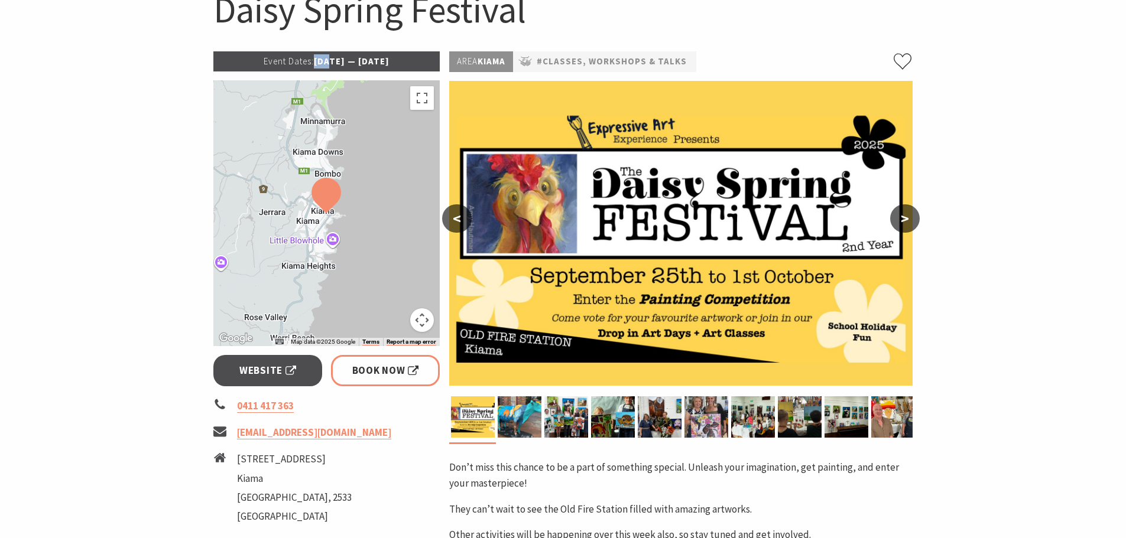
scroll to position [296, 0]
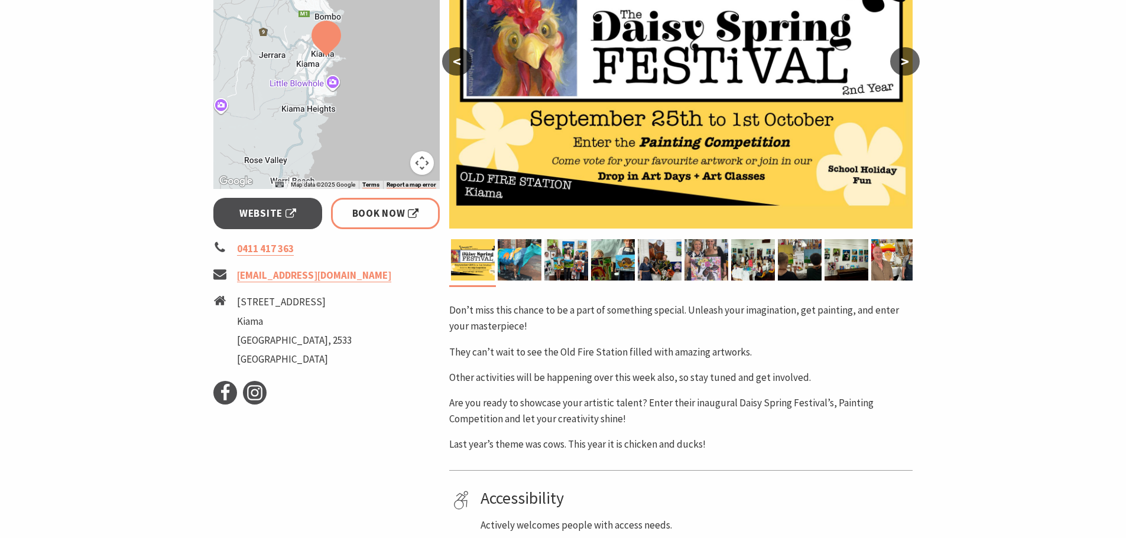
click at [403, 390] on ul "Facebook Instagram" at bounding box center [326, 393] width 227 height 24
drag, startPoint x: 281, startPoint y: 320, endPoint x: 239, endPoint y: 305, distance: 45.1
click at [239, 305] on ul "[STREET_ADDRESS]" at bounding box center [294, 332] width 115 height 76
copy ul "[STREET_ADDRESS]"
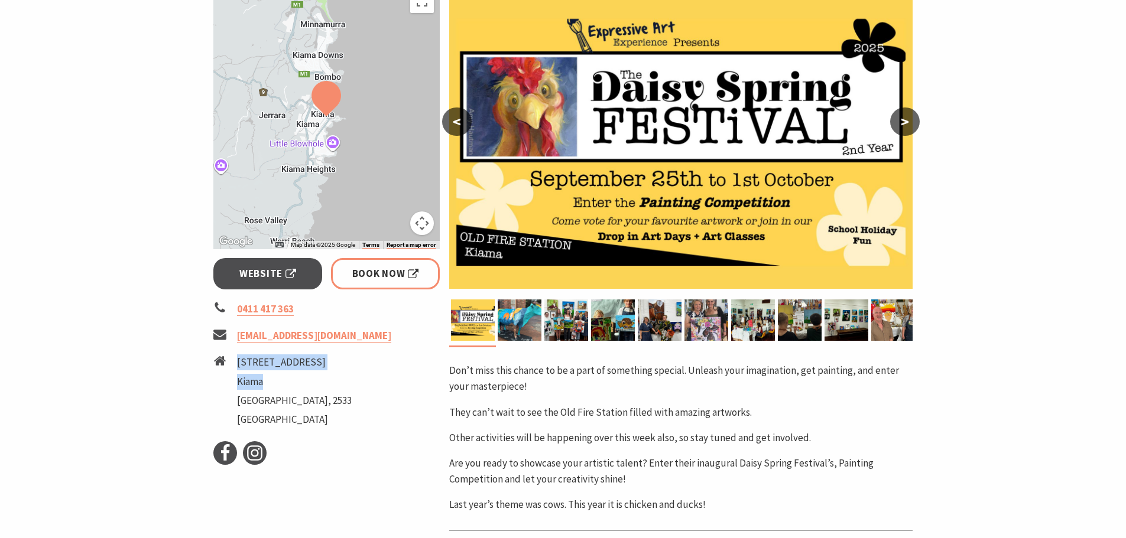
scroll to position [177, 0]
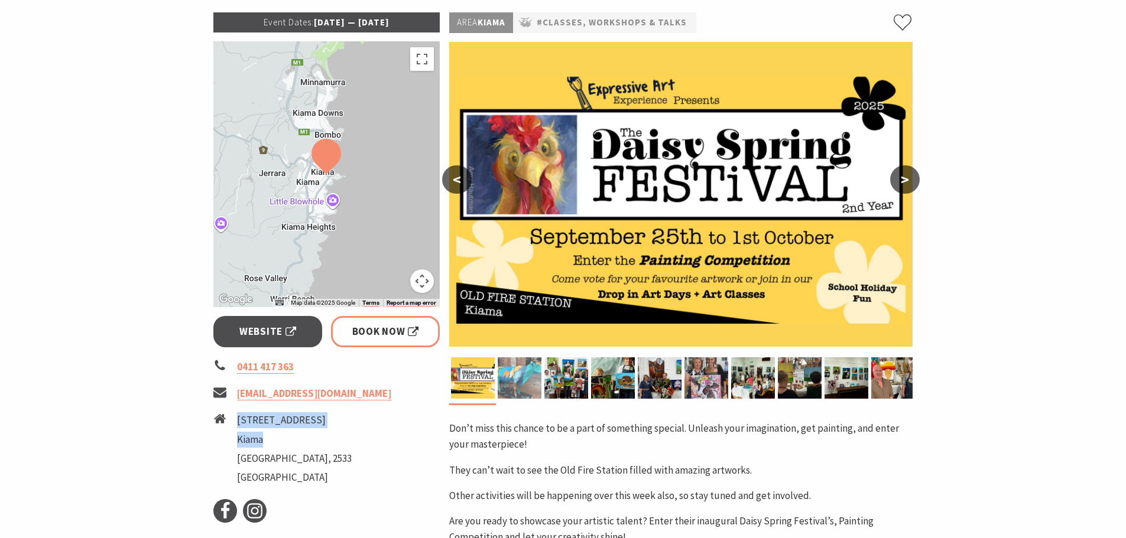
click at [523, 377] on img at bounding box center [520, 378] width 44 height 41
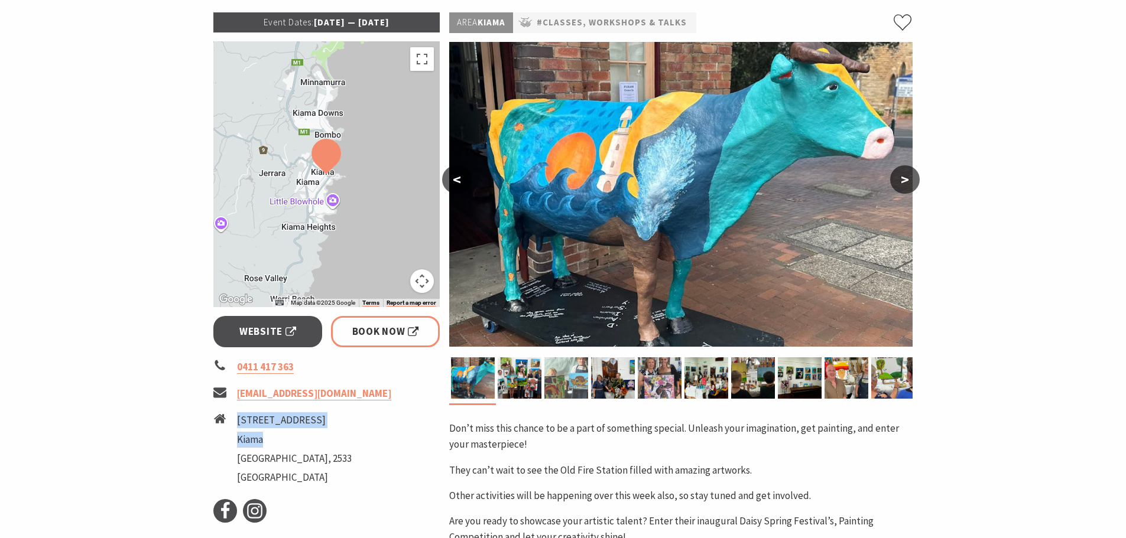
click at [553, 378] on img at bounding box center [566, 378] width 44 height 41
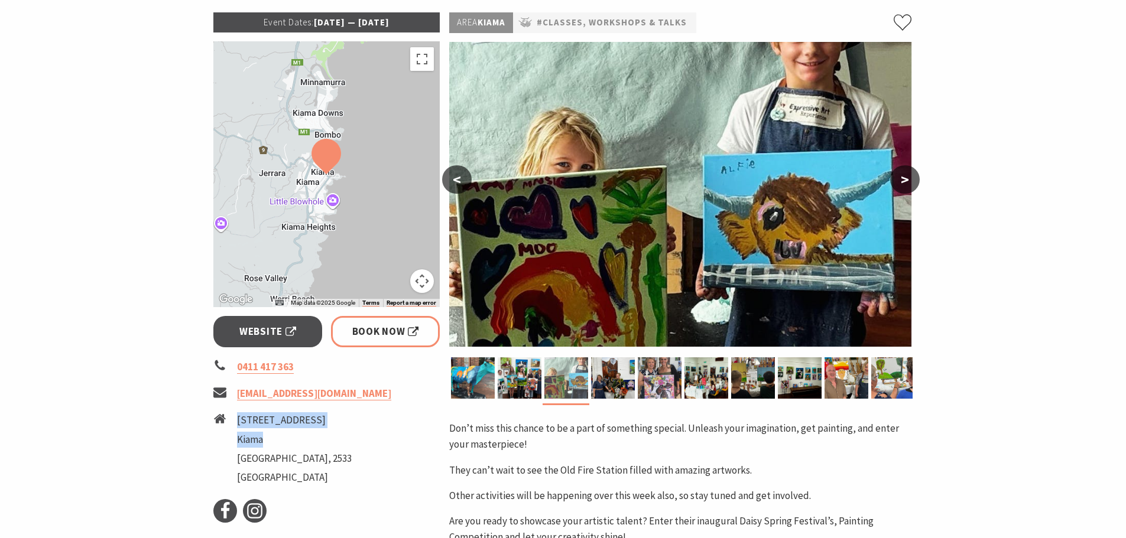
click at [577, 390] on img at bounding box center [566, 378] width 44 height 41
click at [622, 388] on img at bounding box center [613, 378] width 44 height 41
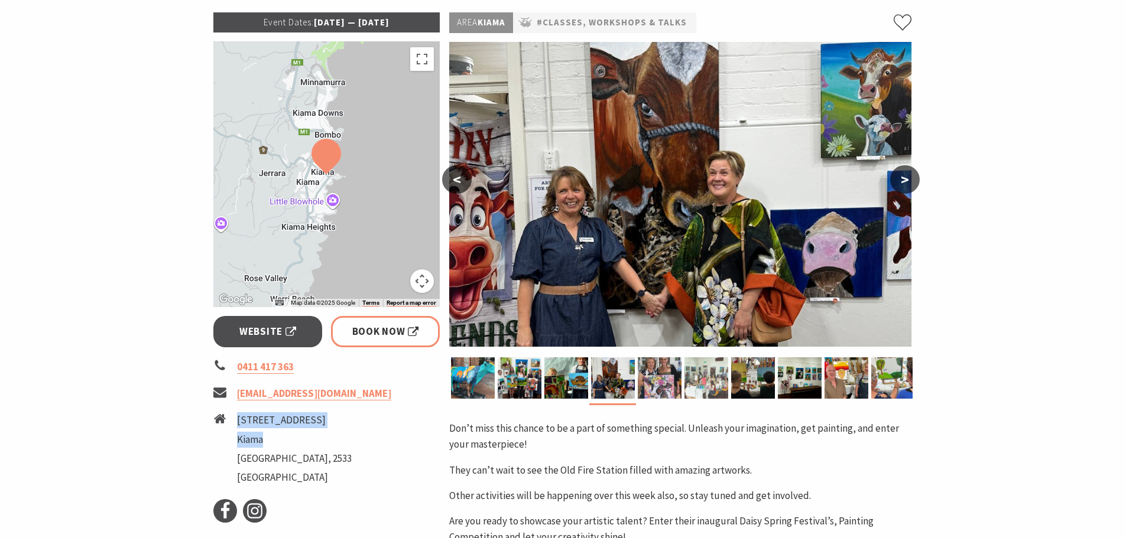
click at [703, 394] on img at bounding box center [706, 378] width 44 height 41
click at [709, 390] on img at bounding box center [706, 378] width 44 height 41
